Goal: Transaction & Acquisition: Purchase product/service

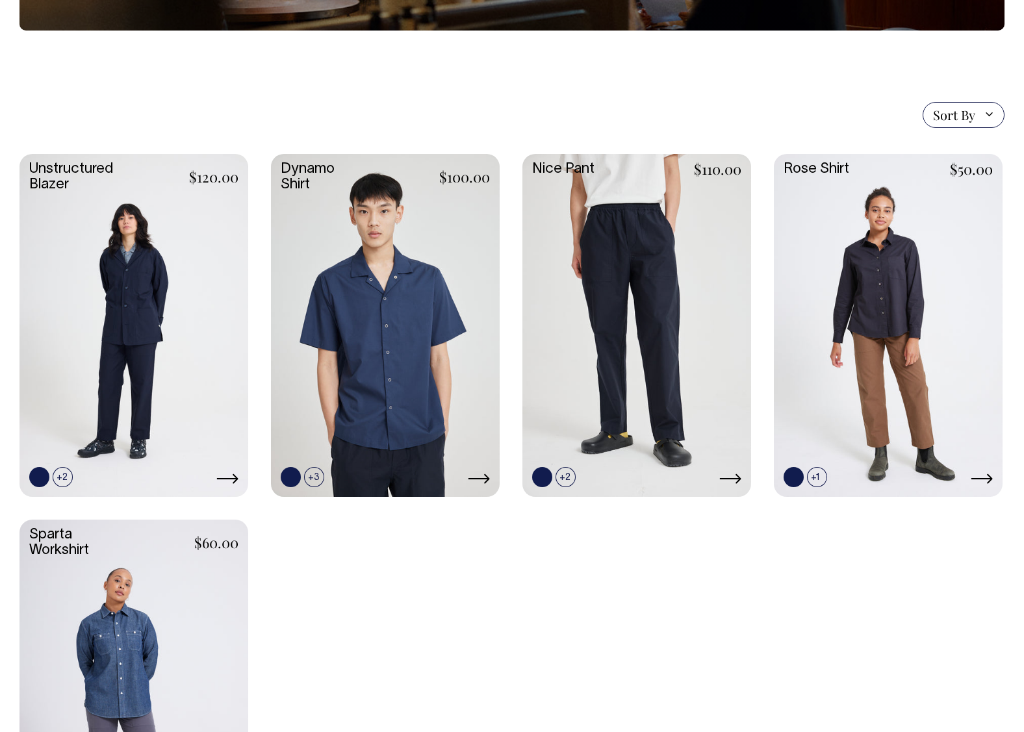
scroll to position [281, 0]
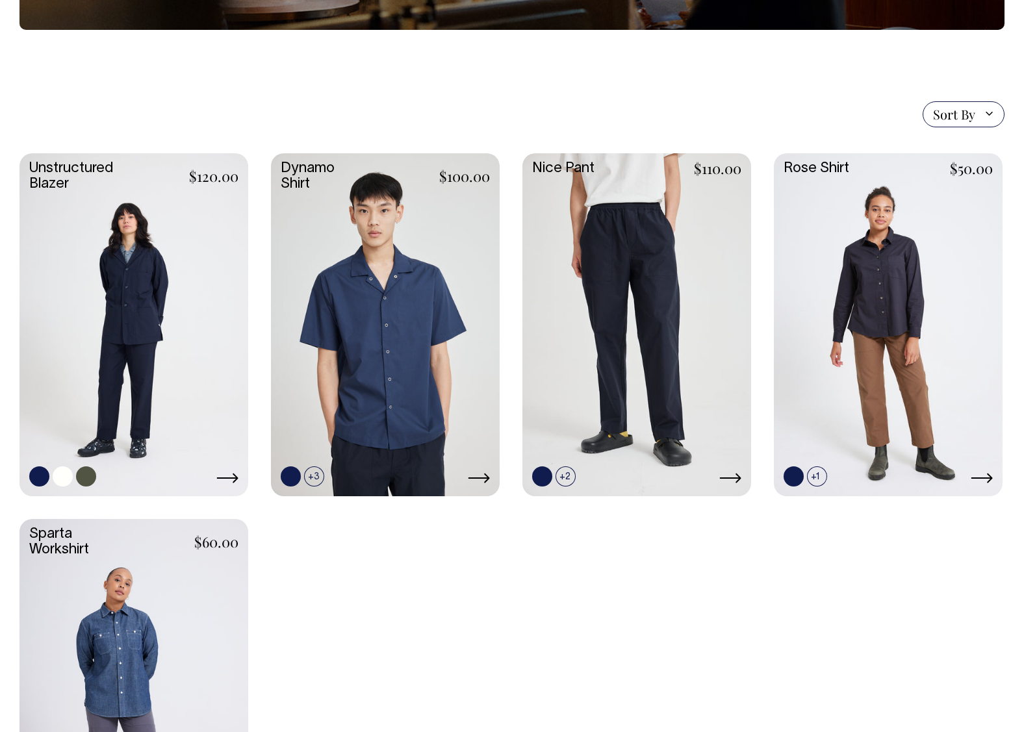
click at [100, 264] on link at bounding box center [133, 323] width 229 height 340
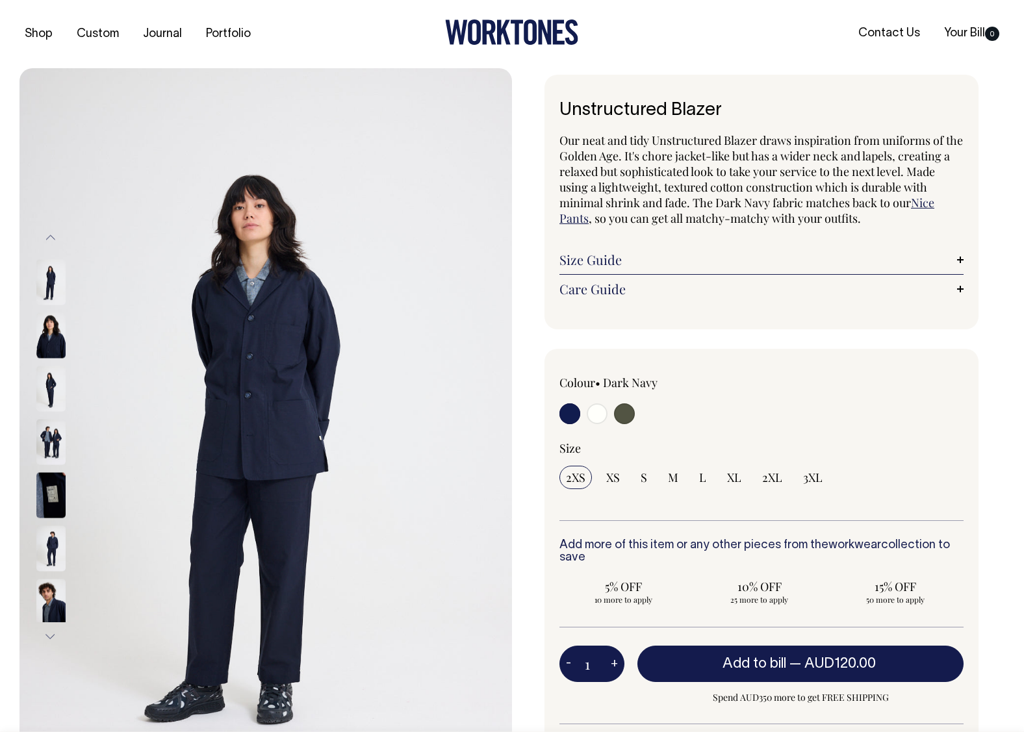
click at [681, 186] on span "Our neat and tidy Unstructured Blazer draws inspiration from uniforms of the Go…" at bounding box center [760, 171] width 403 height 78
copy span "lightweight"
